Goal: Task Accomplishment & Management: Manage account settings

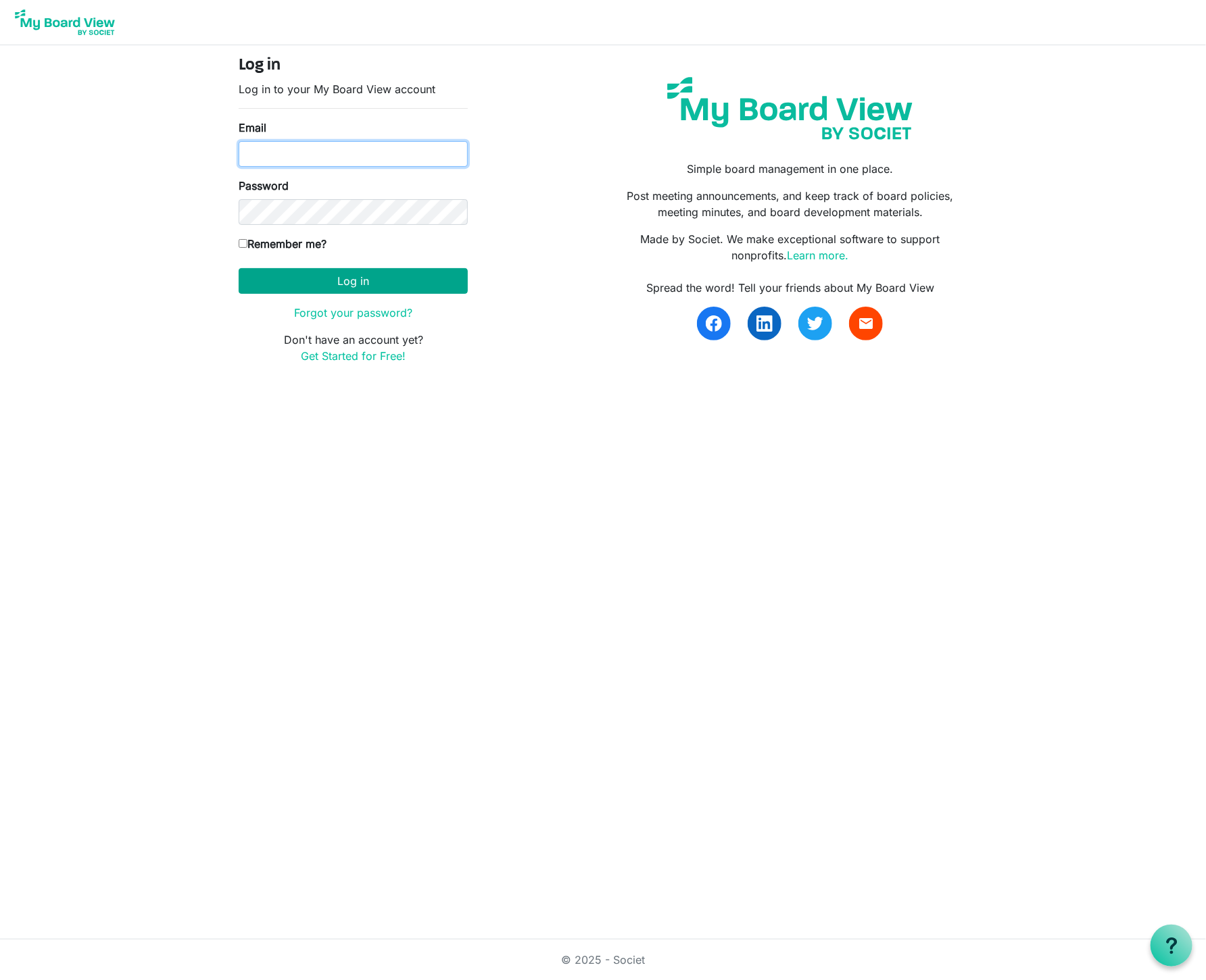
type input "[PERSON_NAME][EMAIL_ADDRESS][DOMAIN_NAME]"
click at [345, 275] on button "Log in" at bounding box center [353, 281] width 229 height 26
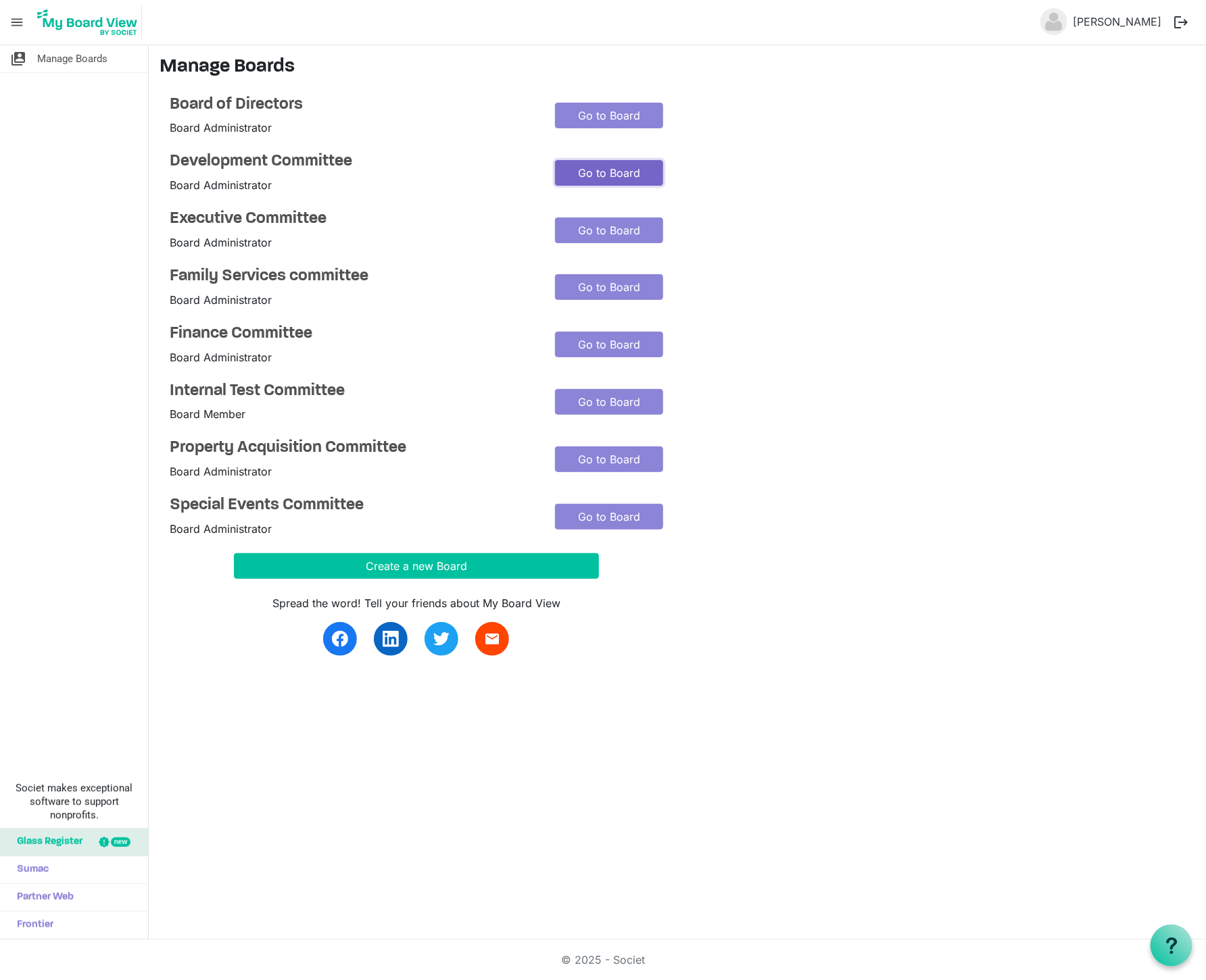
click at [577, 171] on link "Go to Board" at bounding box center [609, 173] width 108 height 26
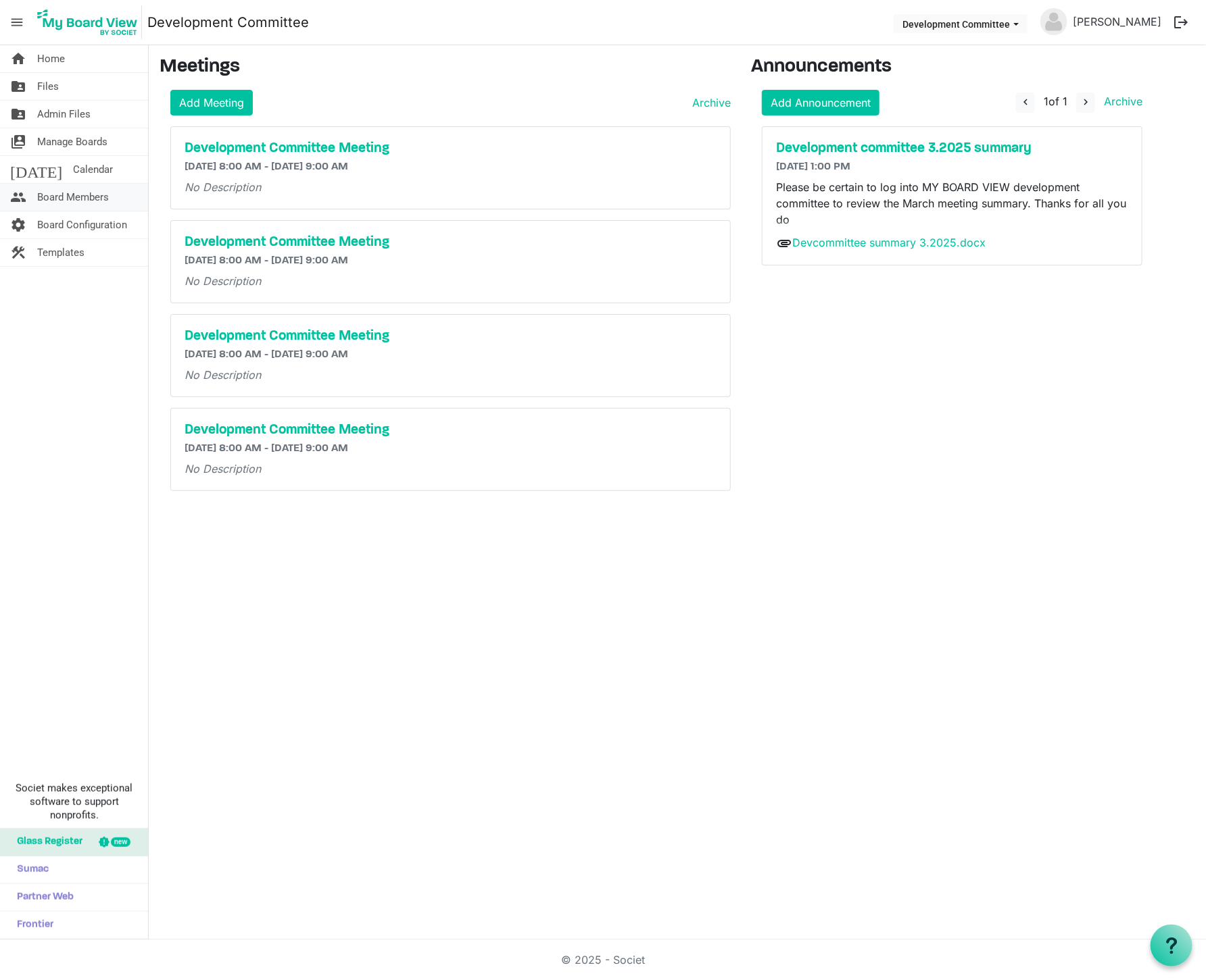
click at [72, 194] on span "Board Members" at bounding box center [73, 196] width 72 height 27
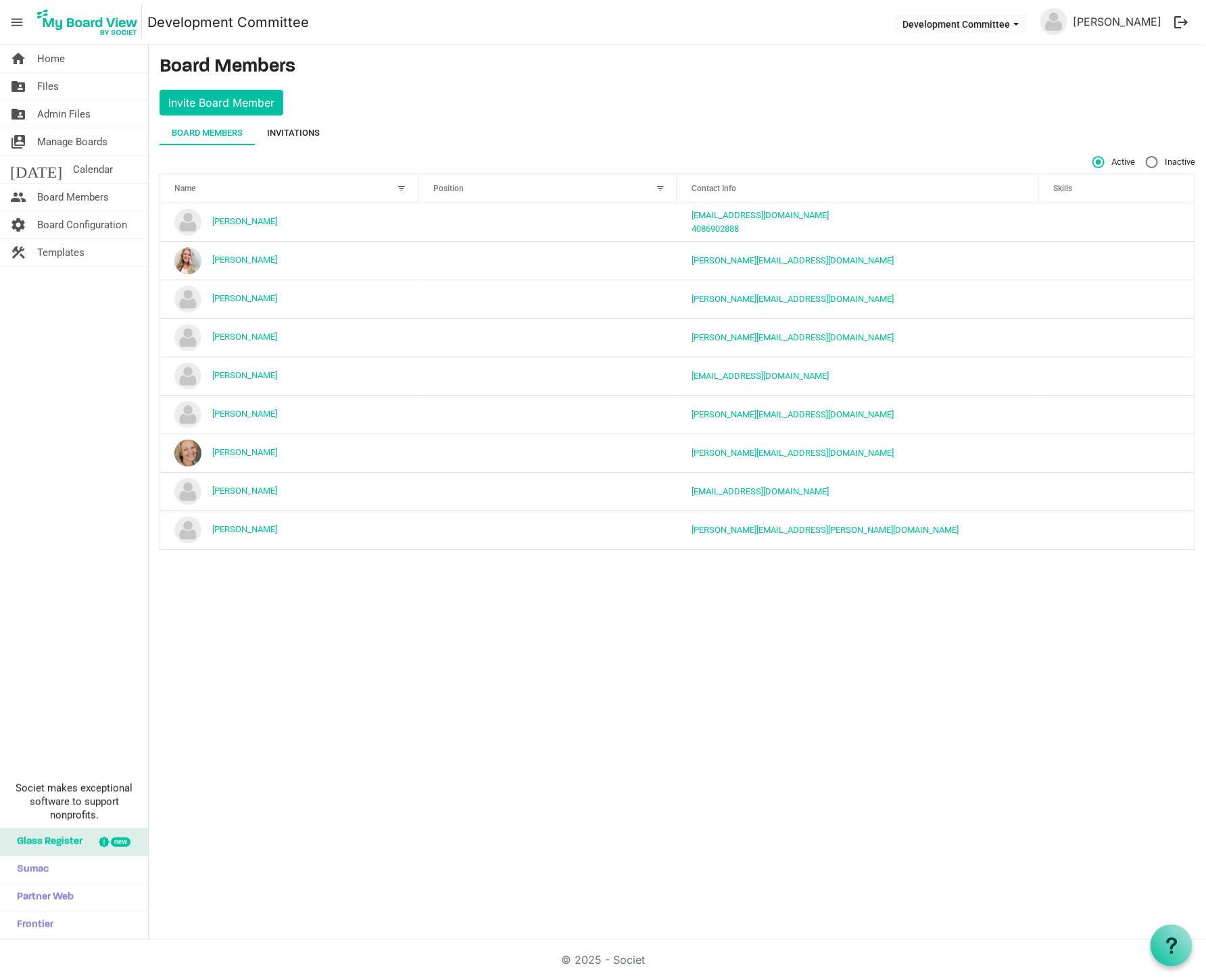
click at [305, 137] on div "Invitations" at bounding box center [293, 133] width 53 height 14
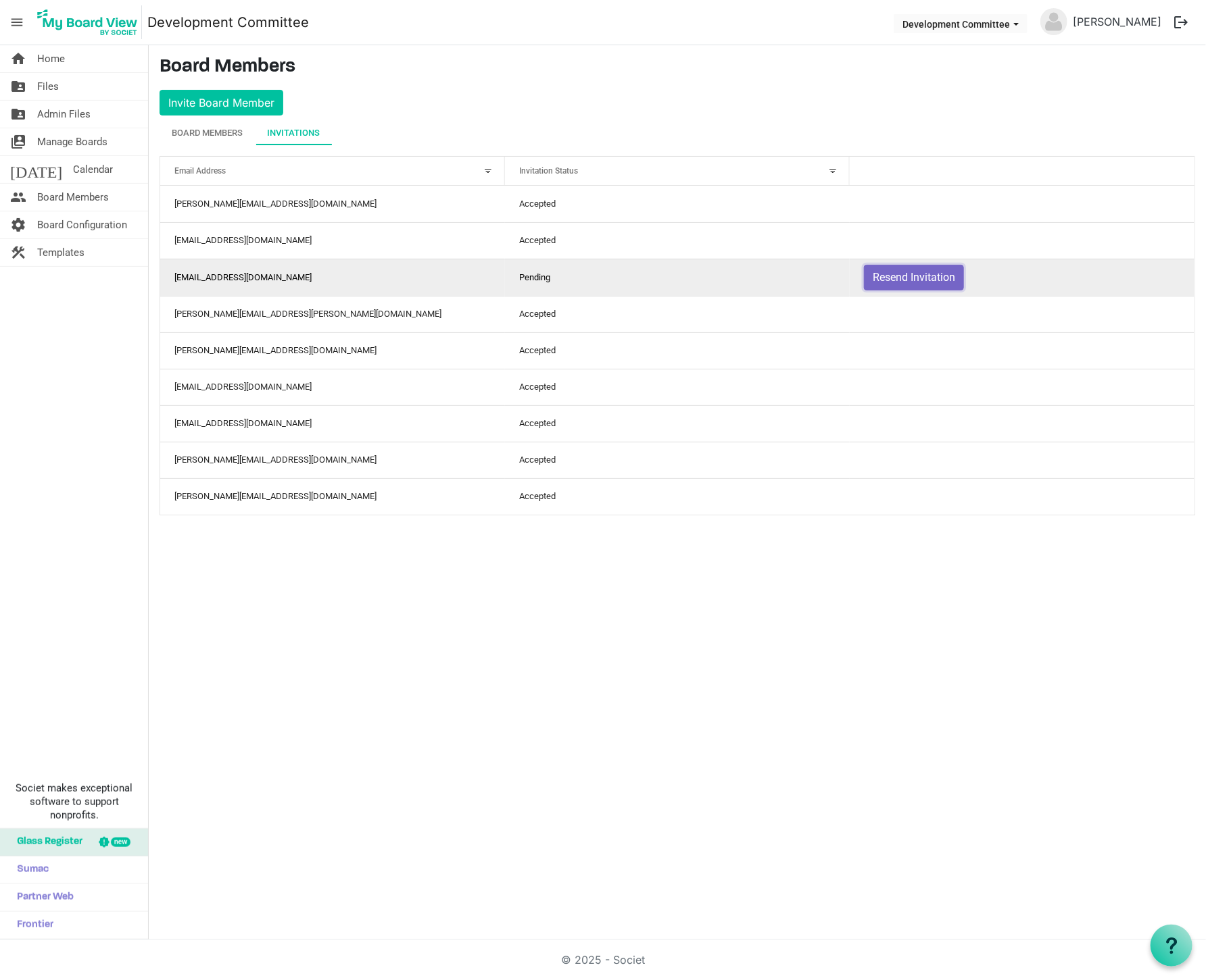
click at [894, 274] on button "Resend Invitation" at bounding box center [913, 278] width 100 height 26
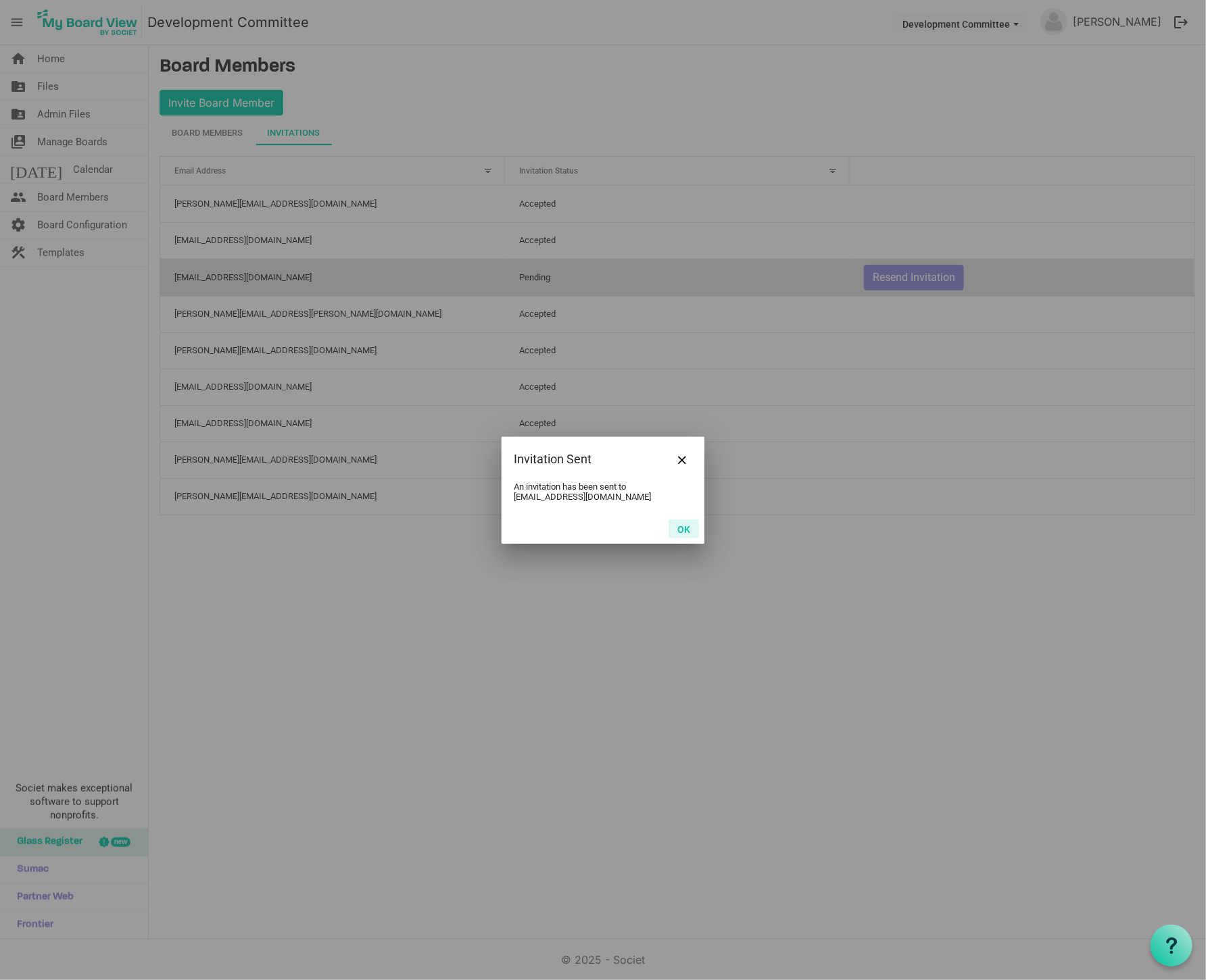
click at [679, 528] on button "OK" at bounding box center [683, 528] width 30 height 19
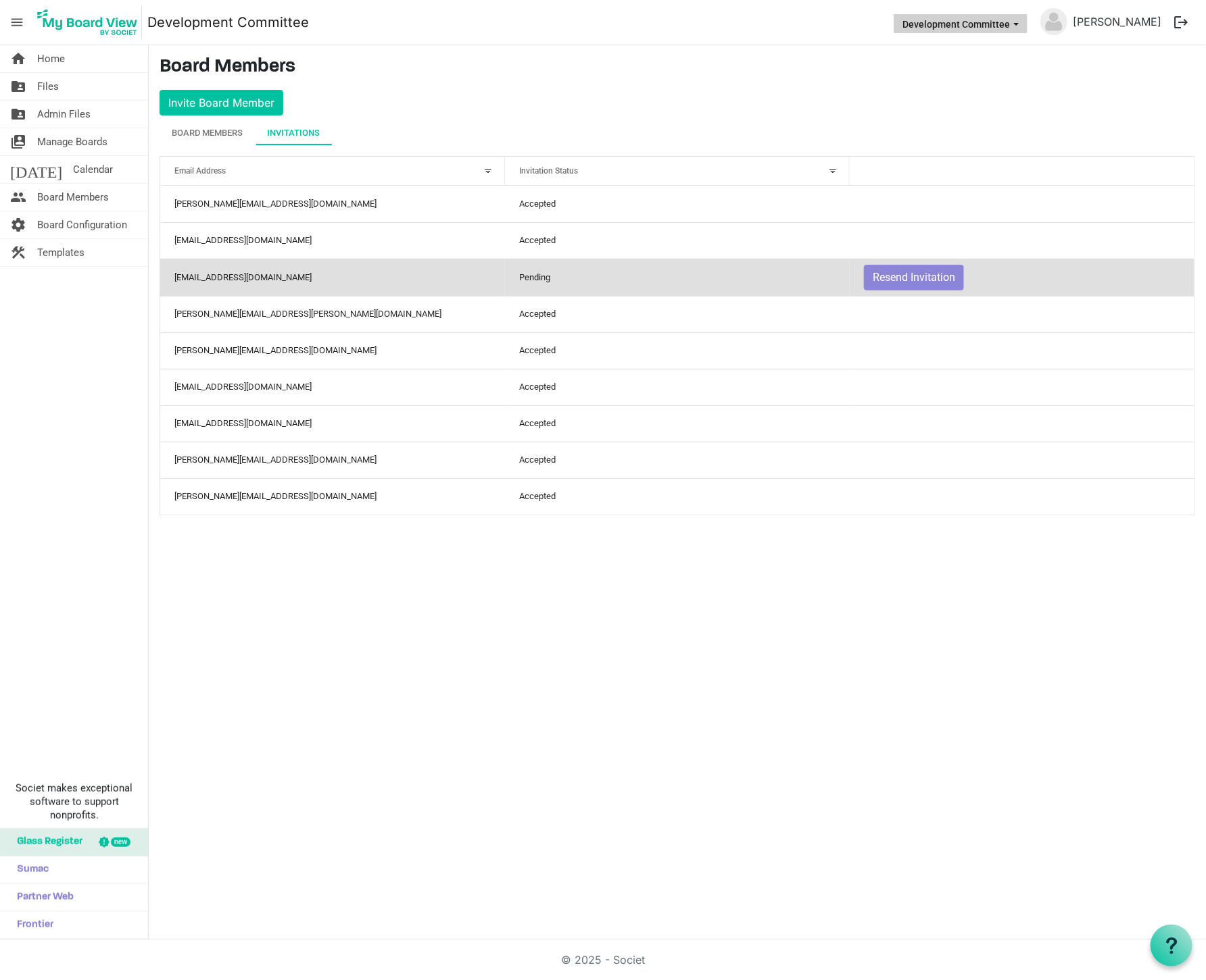
click at [987, 27] on button "Development Committee" at bounding box center [961, 24] width 134 height 19
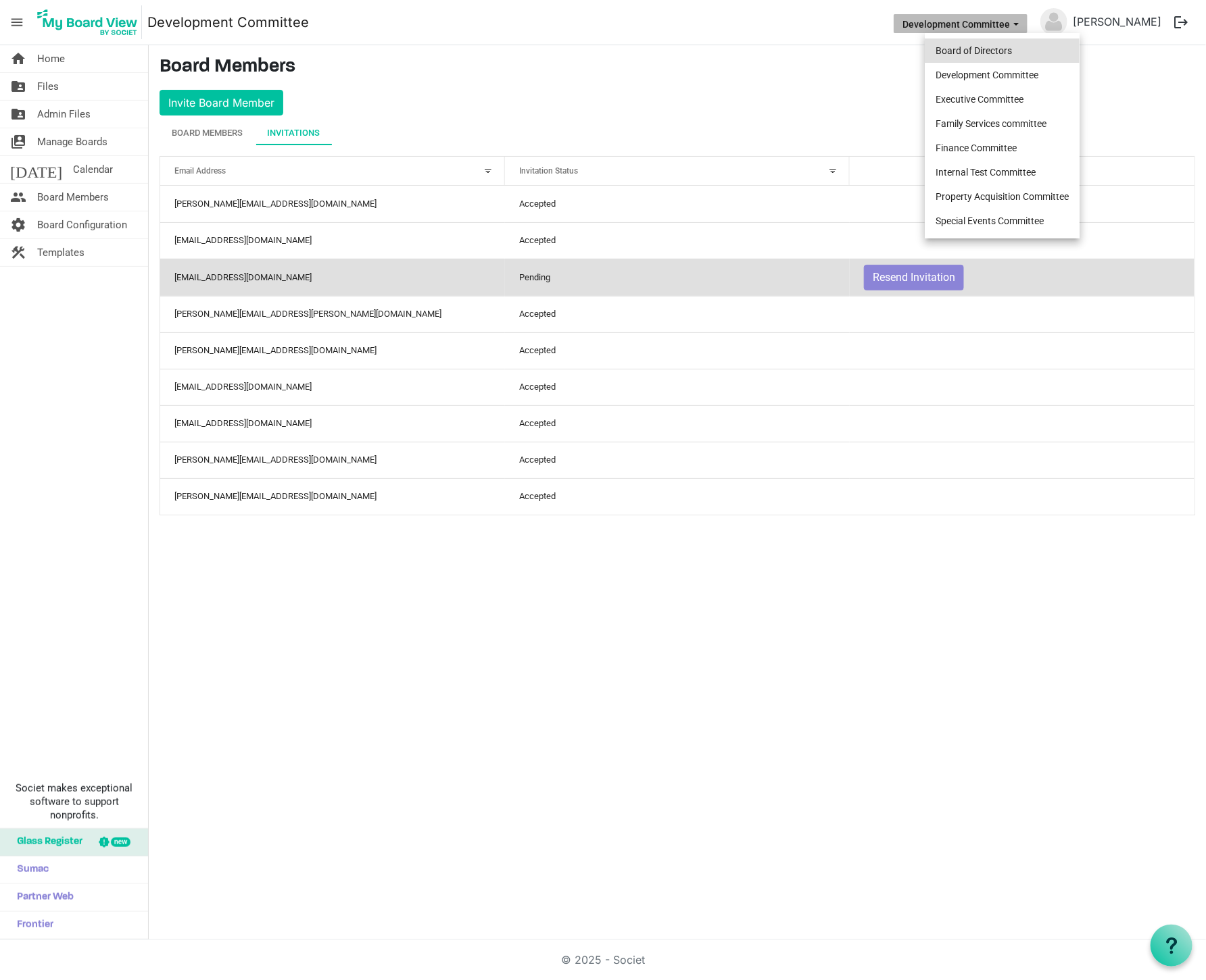
click at [986, 50] on li "Board of Directors" at bounding box center [1002, 51] width 155 height 24
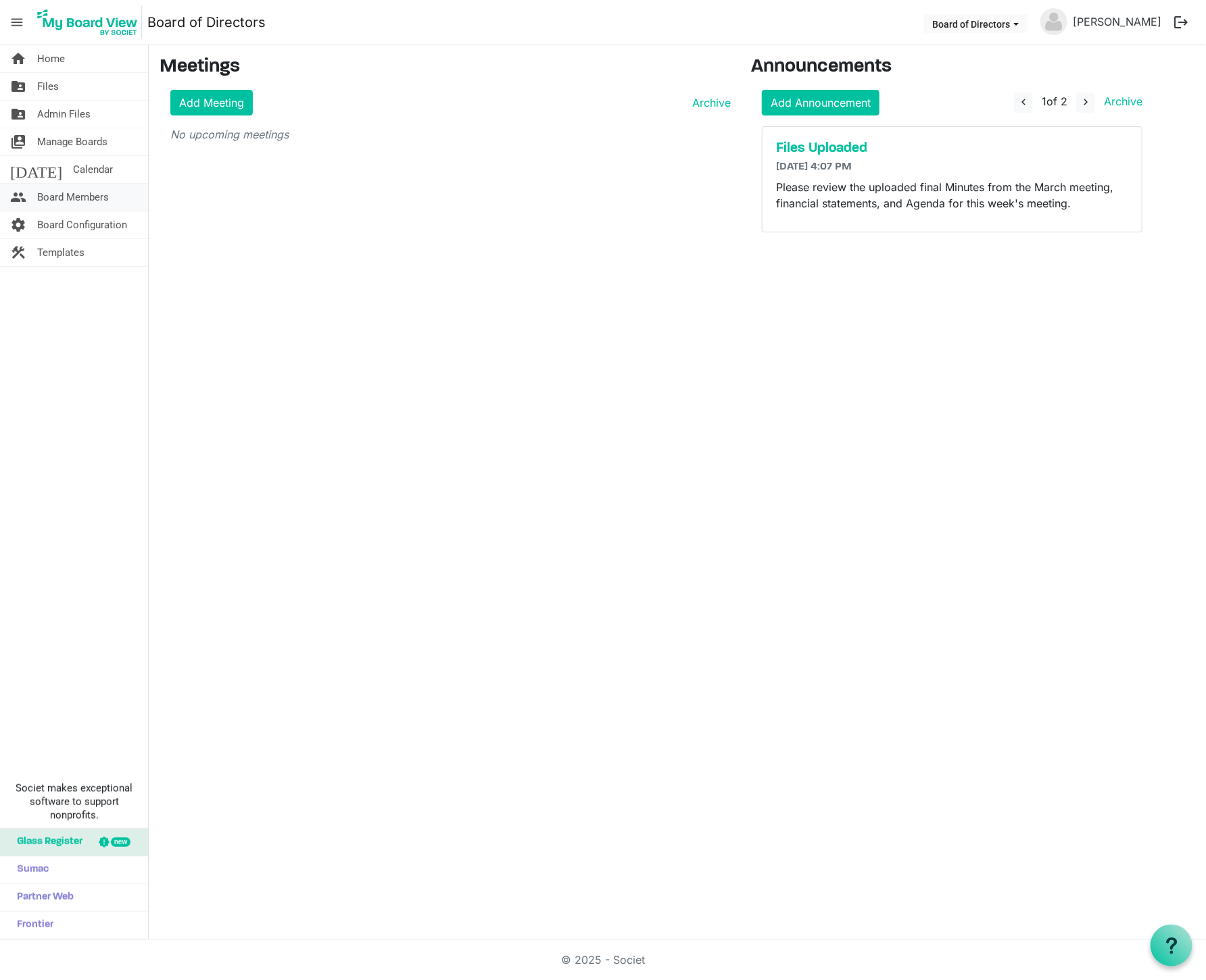
click at [56, 195] on span "Board Members" at bounding box center [73, 196] width 72 height 27
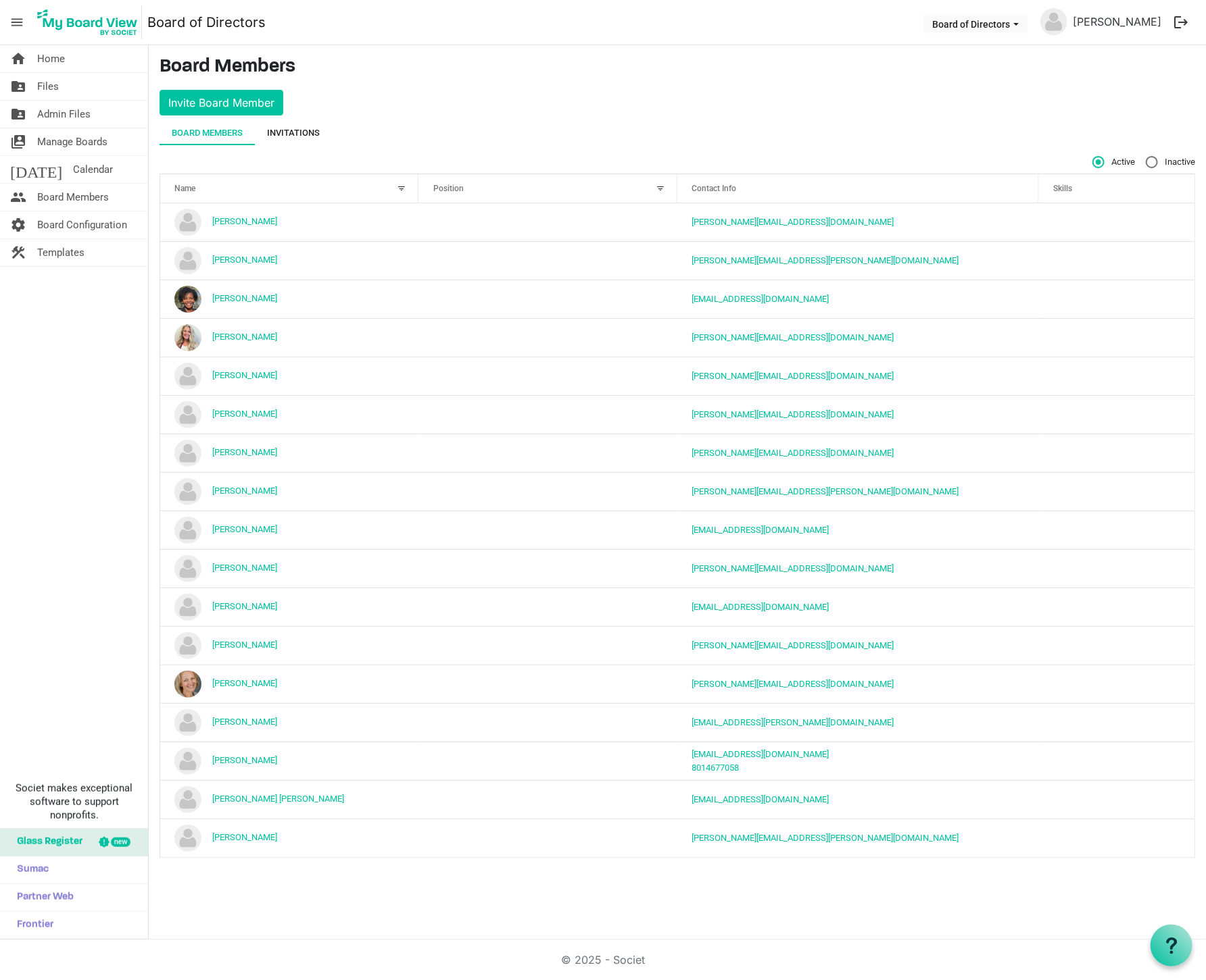
click at [302, 132] on div "Invitations" at bounding box center [293, 133] width 53 height 14
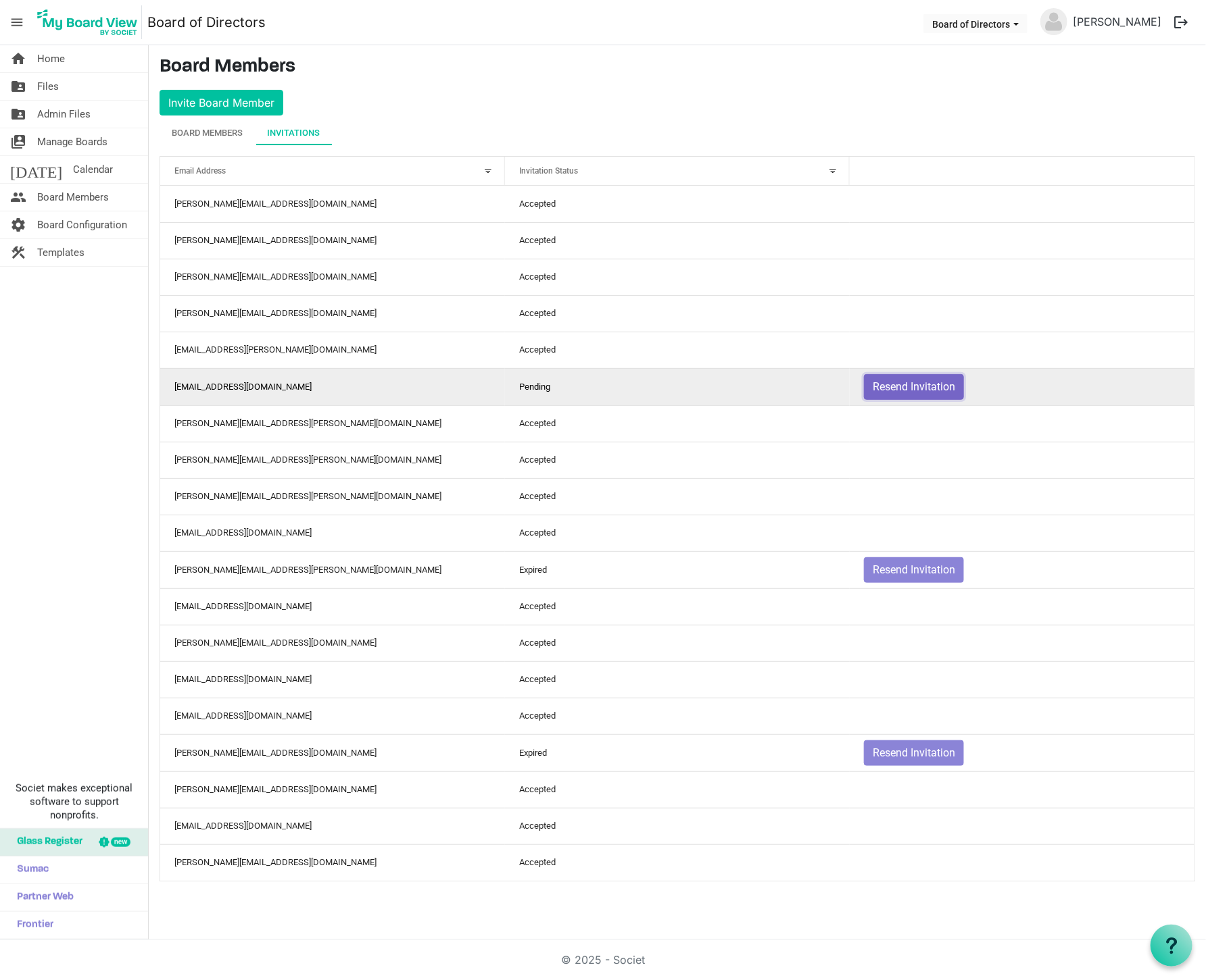
click at [884, 386] on button "Resend Invitation" at bounding box center [913, 387] width 100 height 26
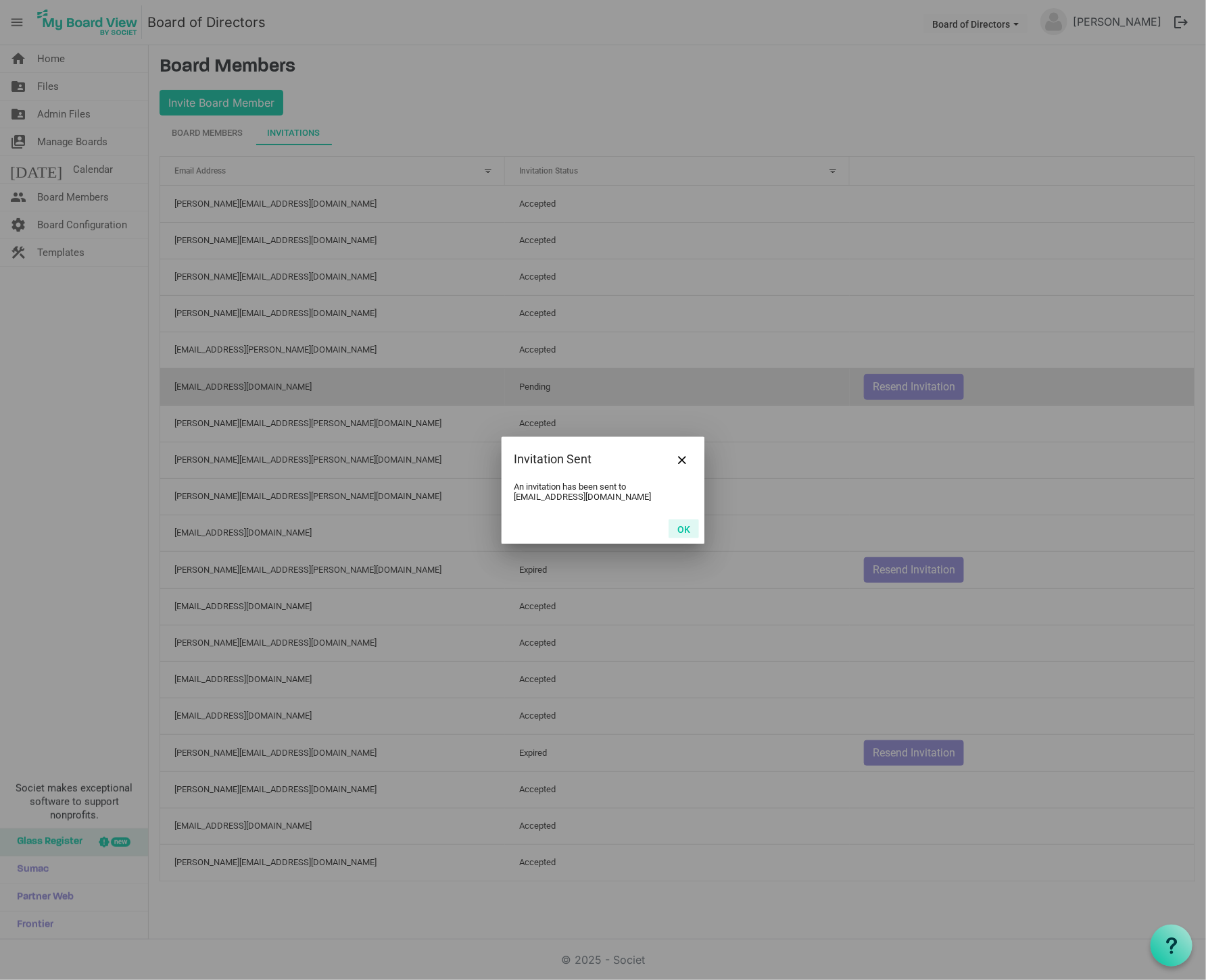
click at [683, 531] on button "OK" at bounding box center [683, 528] width 30 height 19
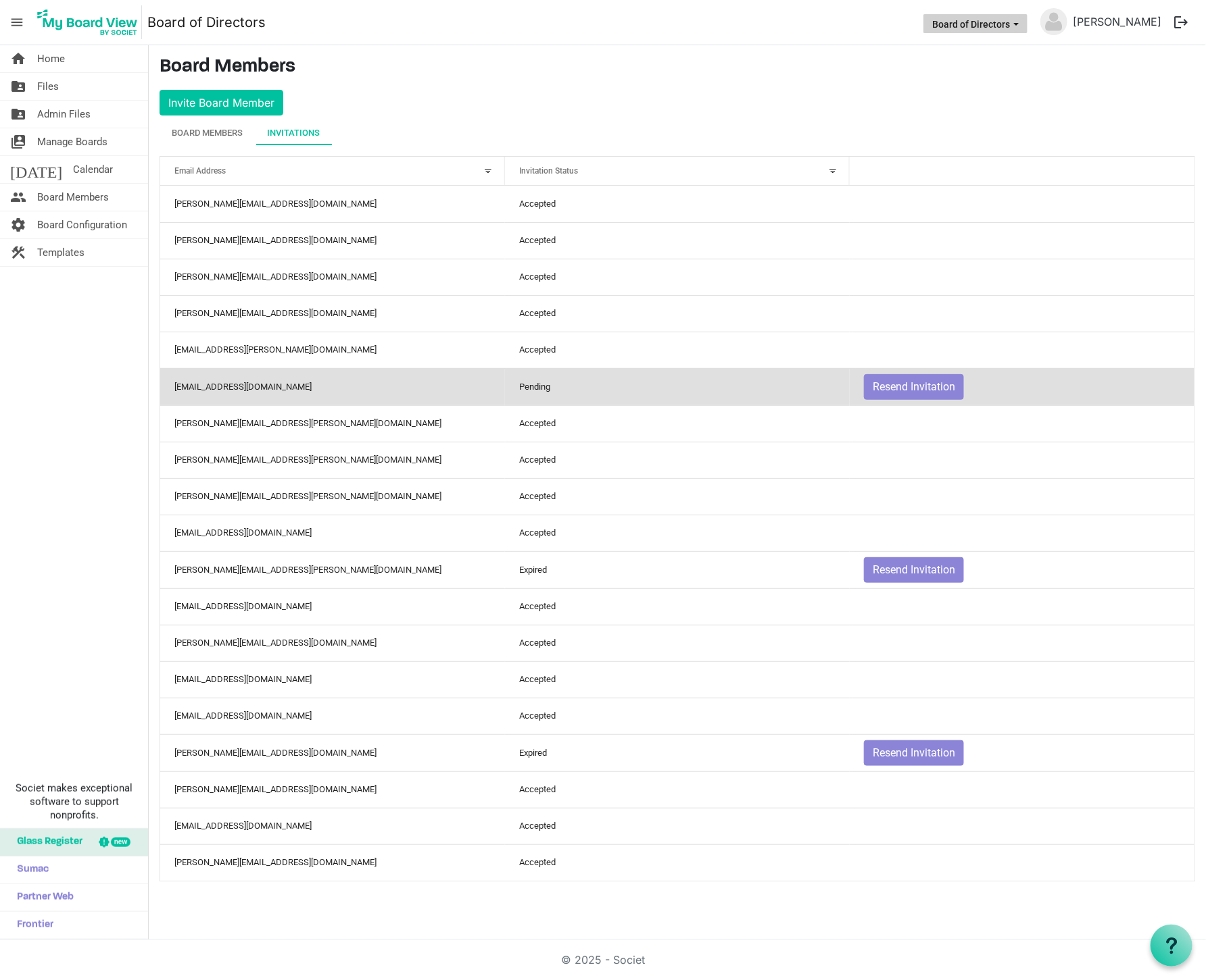
click at [996, 24] on button "Board of Directors" at bounding box center [975, 24] width 104 height 19
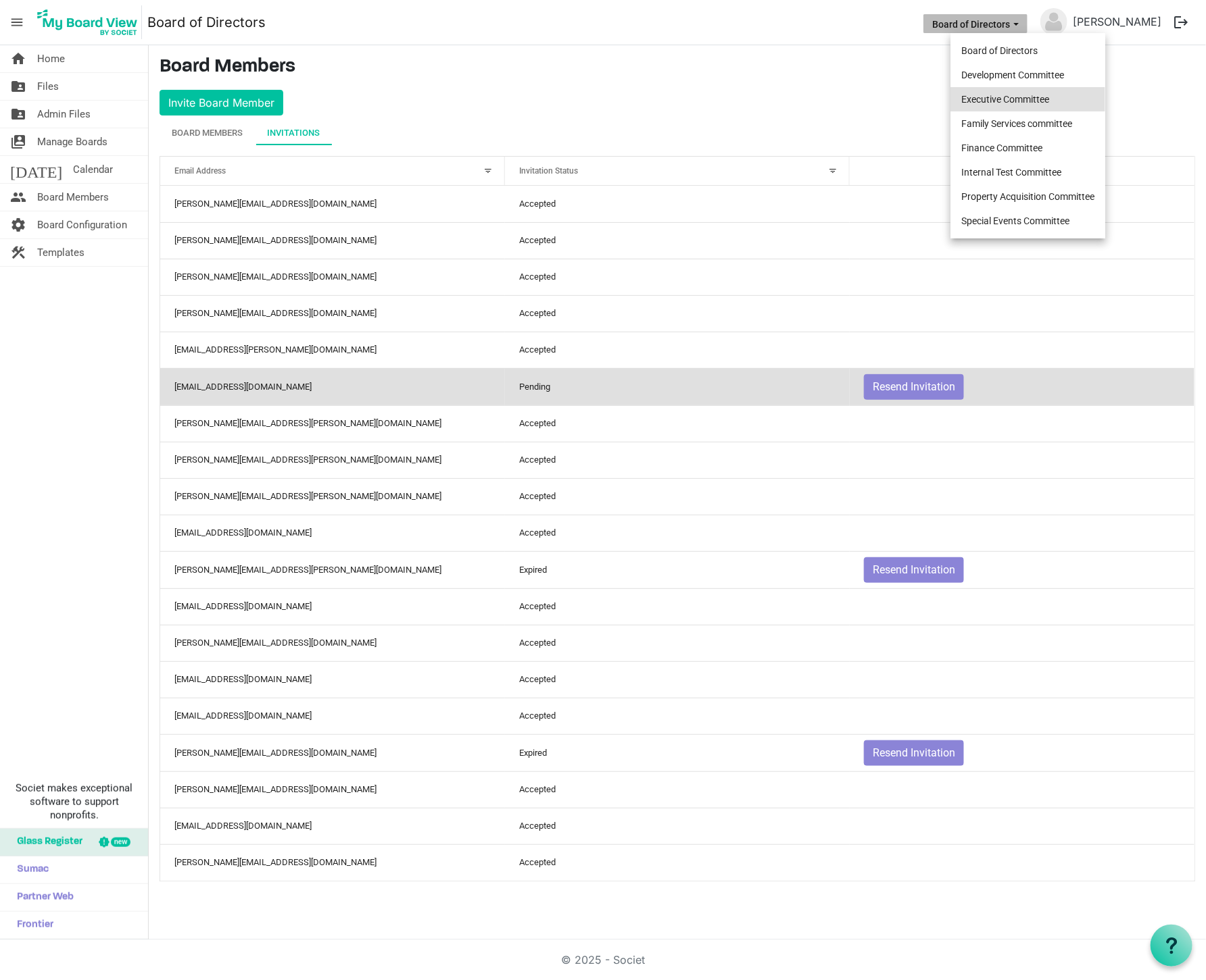
click at [994, 99] on li "Executive Committee" at bounding box center [1027, 99] width 155 height 24
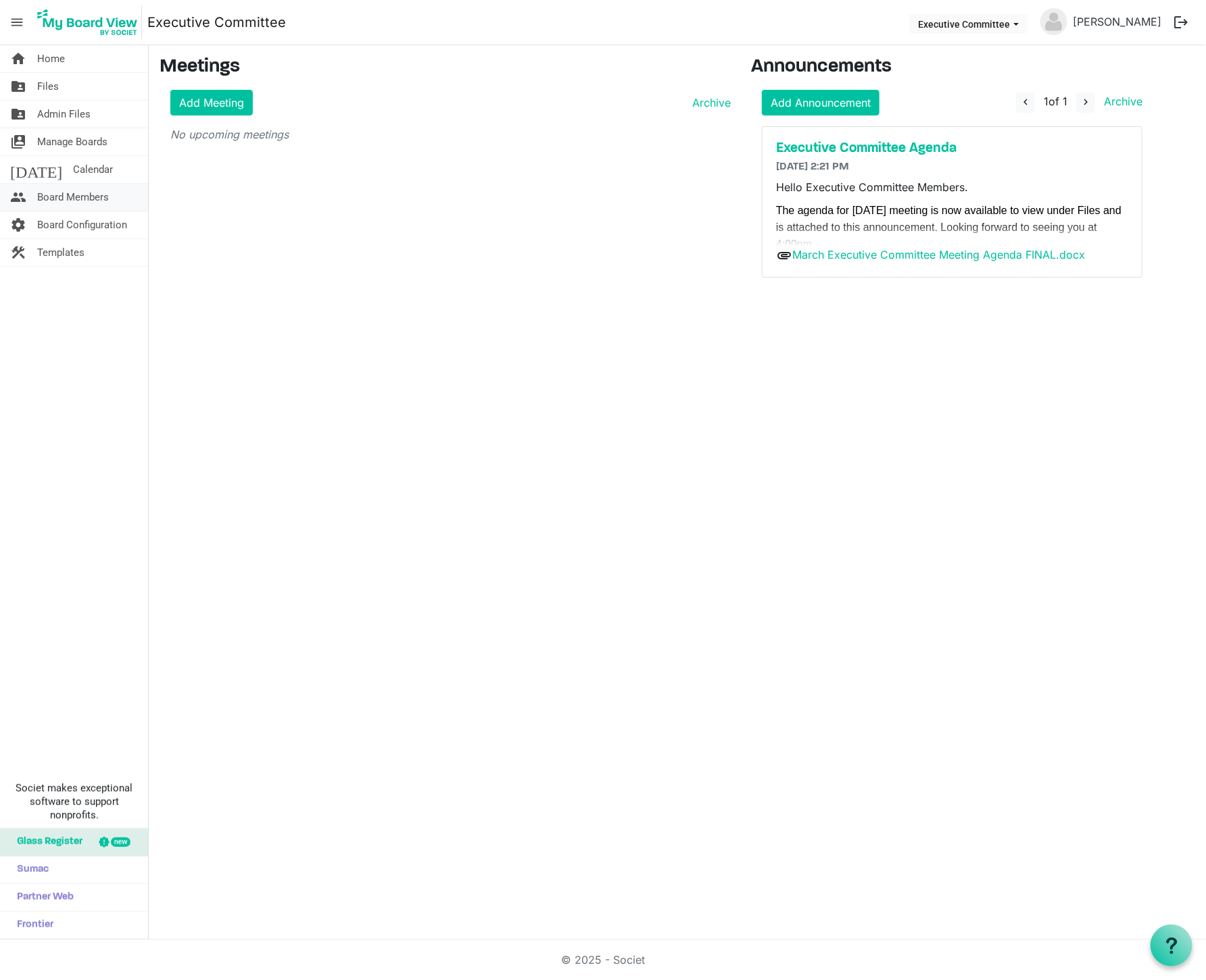
click at [56, 196] on span "Board Members" at bounding box center [73, 196] width 72 height 27
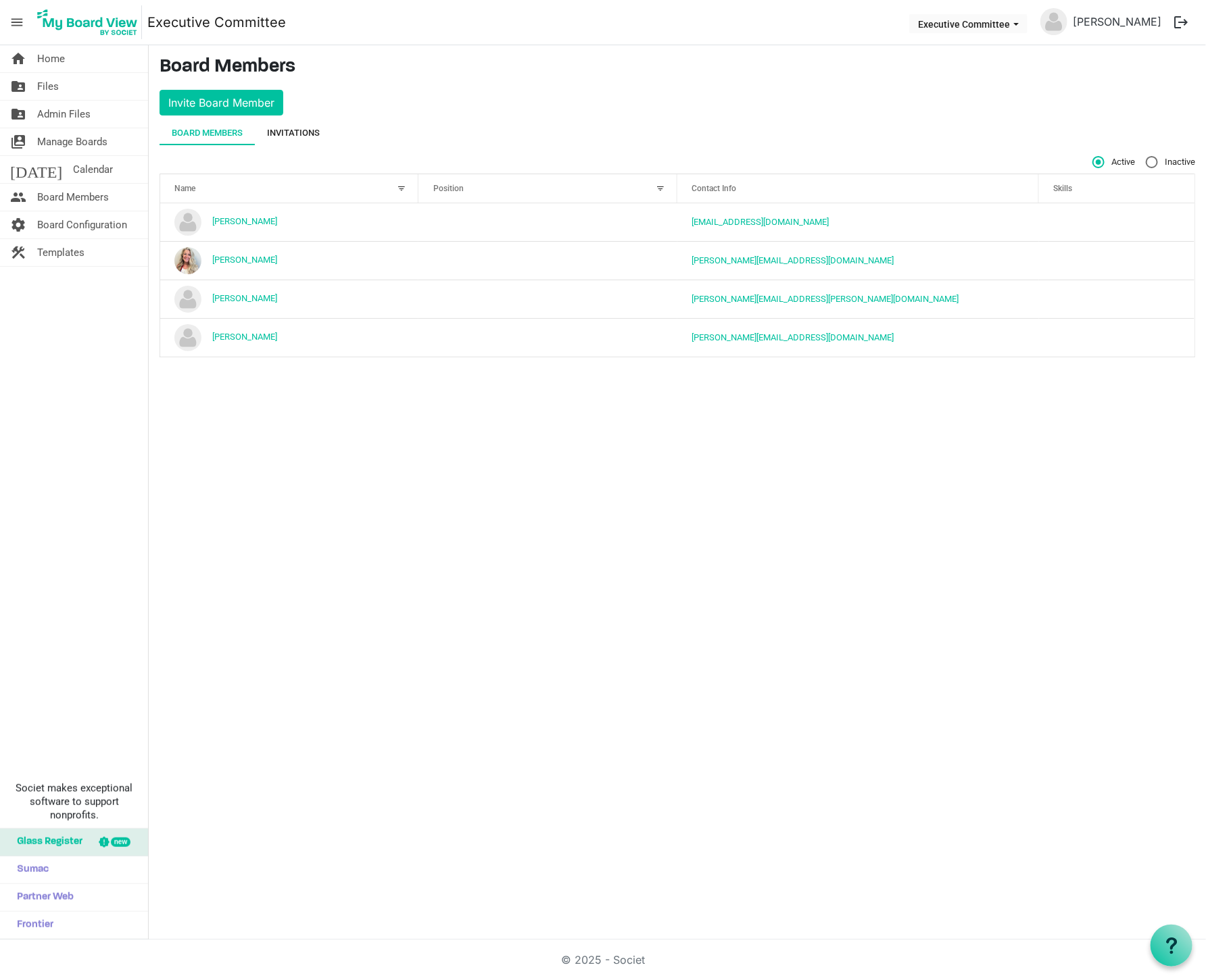
click at [294, 124] on div "Invitations" at bounding box center [293, 133] width 53 height 24
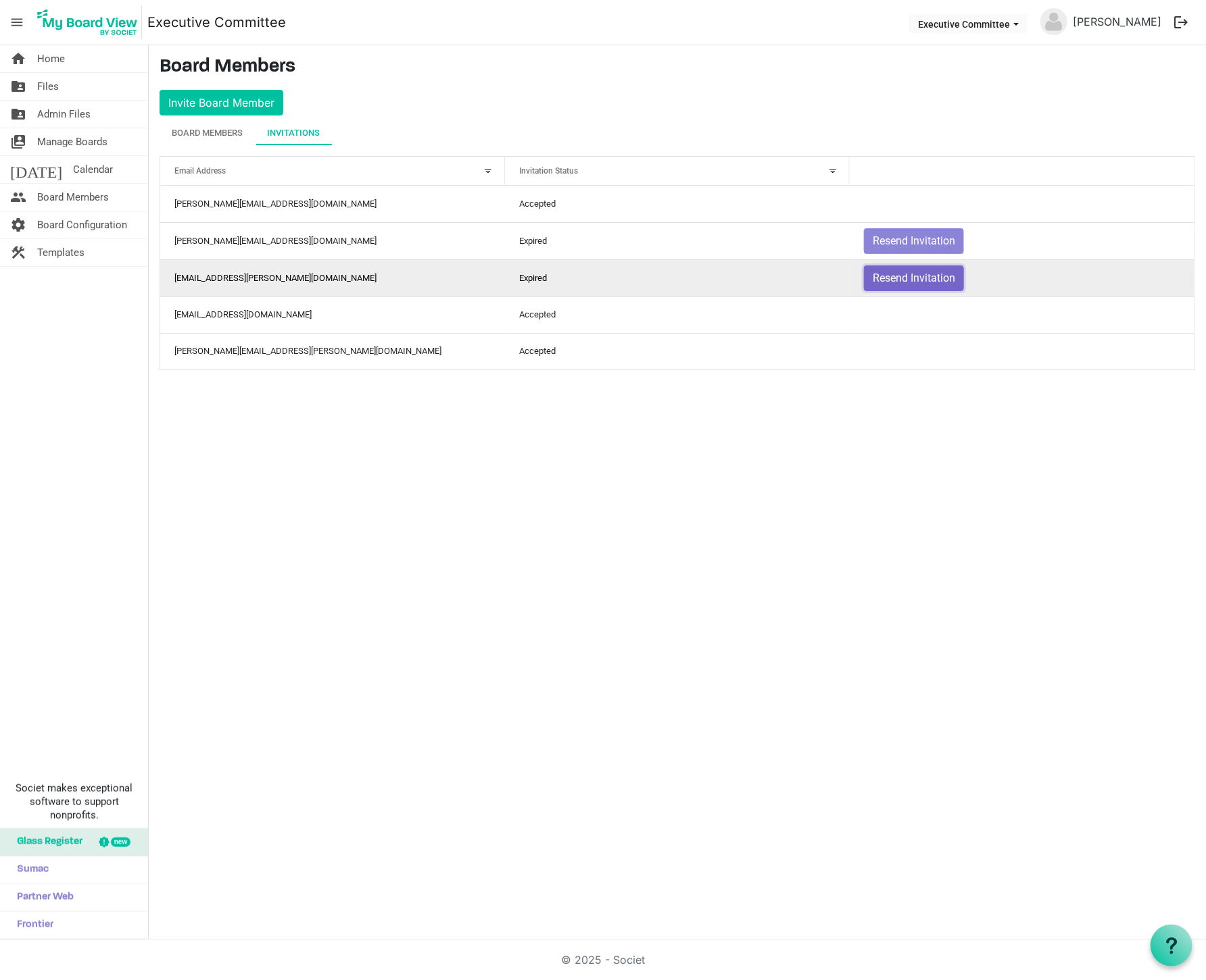
click at [878, 278] on button "Resend Invitation" at bounding box center [913, 279] width 100 height 26
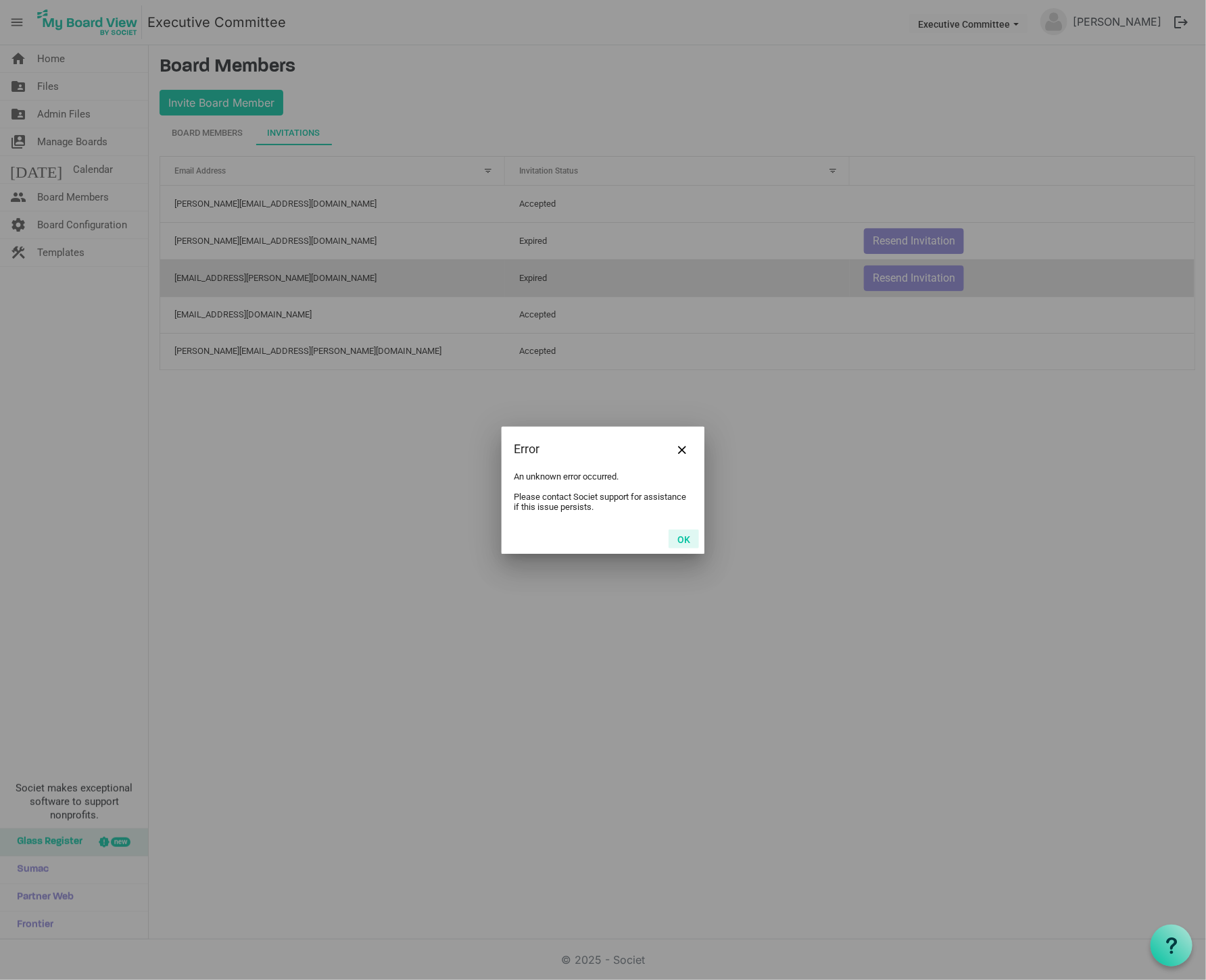
click at [682, 538] on button "OK" at bounding box center [683, 538] width 30 height 19
